Goal: Register for event/course

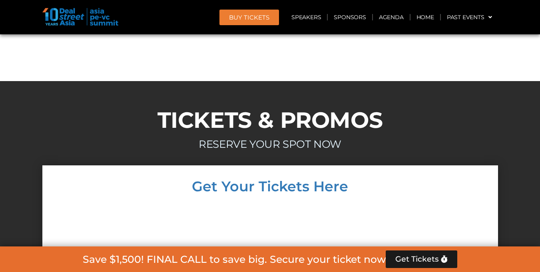
scroll to position [6840, 0]
